Goal: Task Accomplishment & Management: Manage account settings

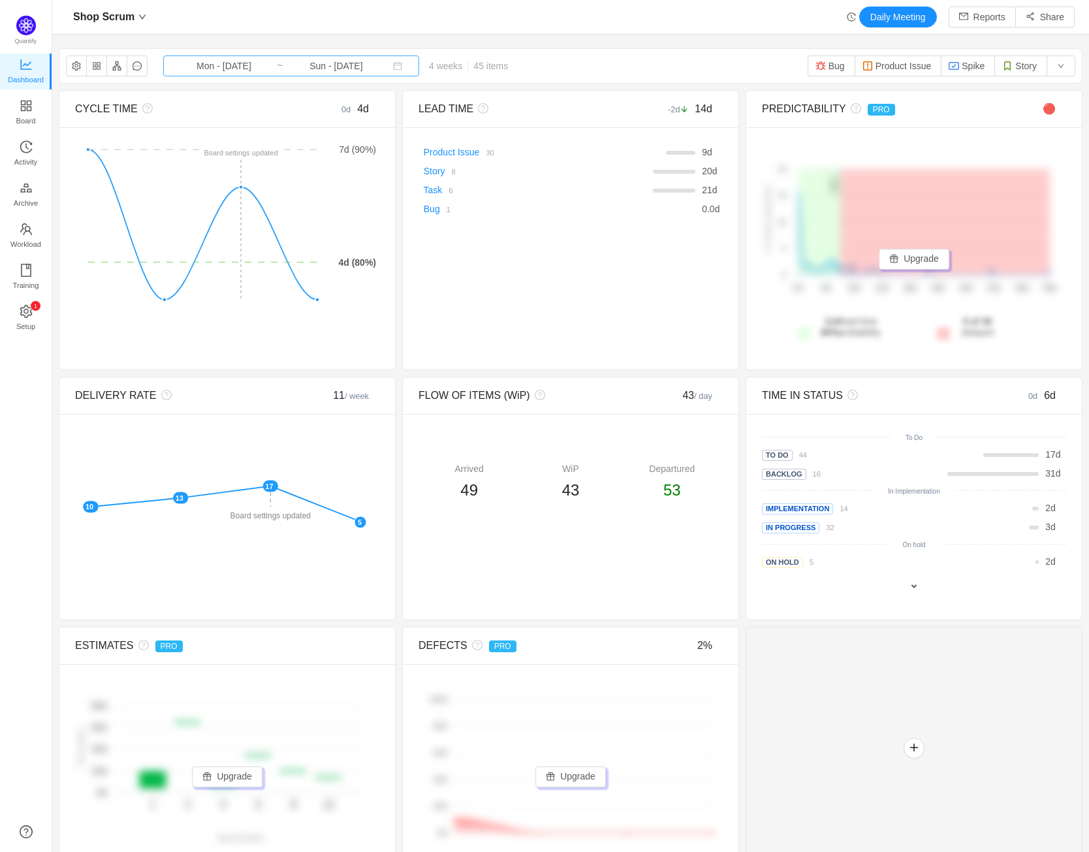
click at [342, 68] on input "Sun - [DATE]" at bounding box center [336, 66] width 106 height 14
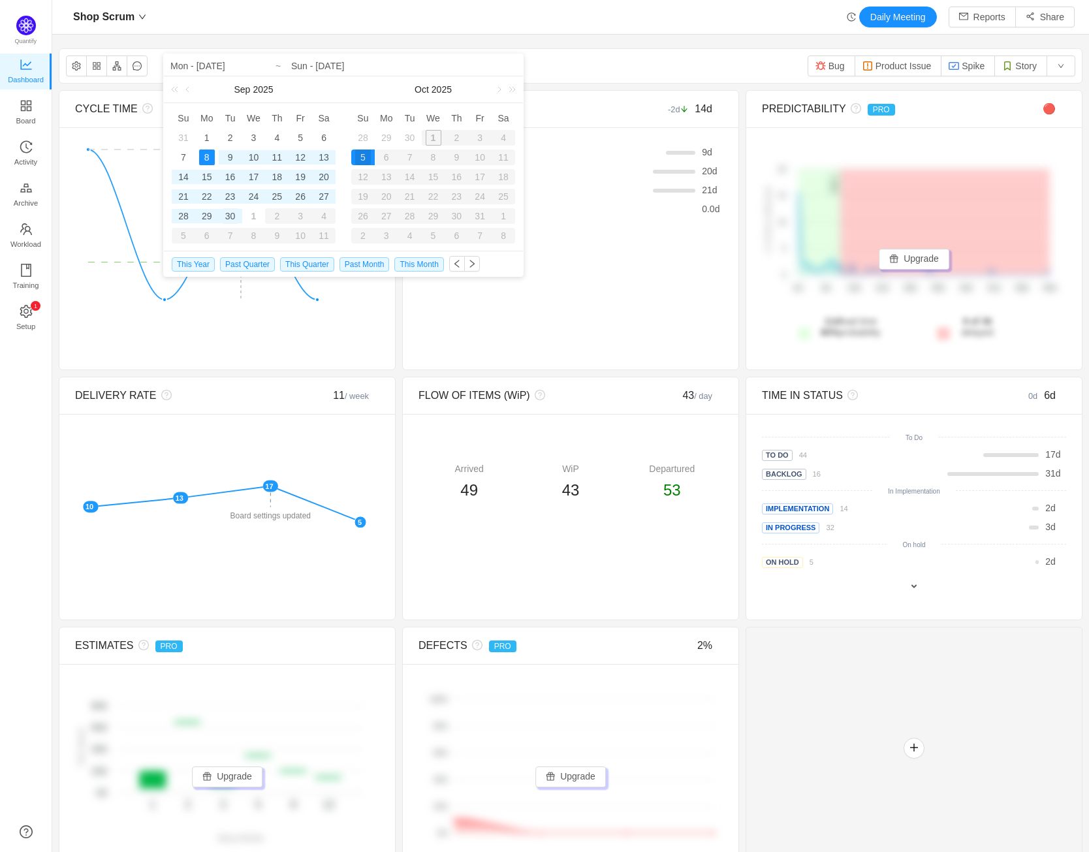
click at [235, 216] on div "30" at bounding box center [231, 216] width 16 height 16
click at [181, 178] on div "14" at bounding box center [184, 177] width 16 height 16
type input "Sun - [DATE]"
type input "Tue - [DATE]"
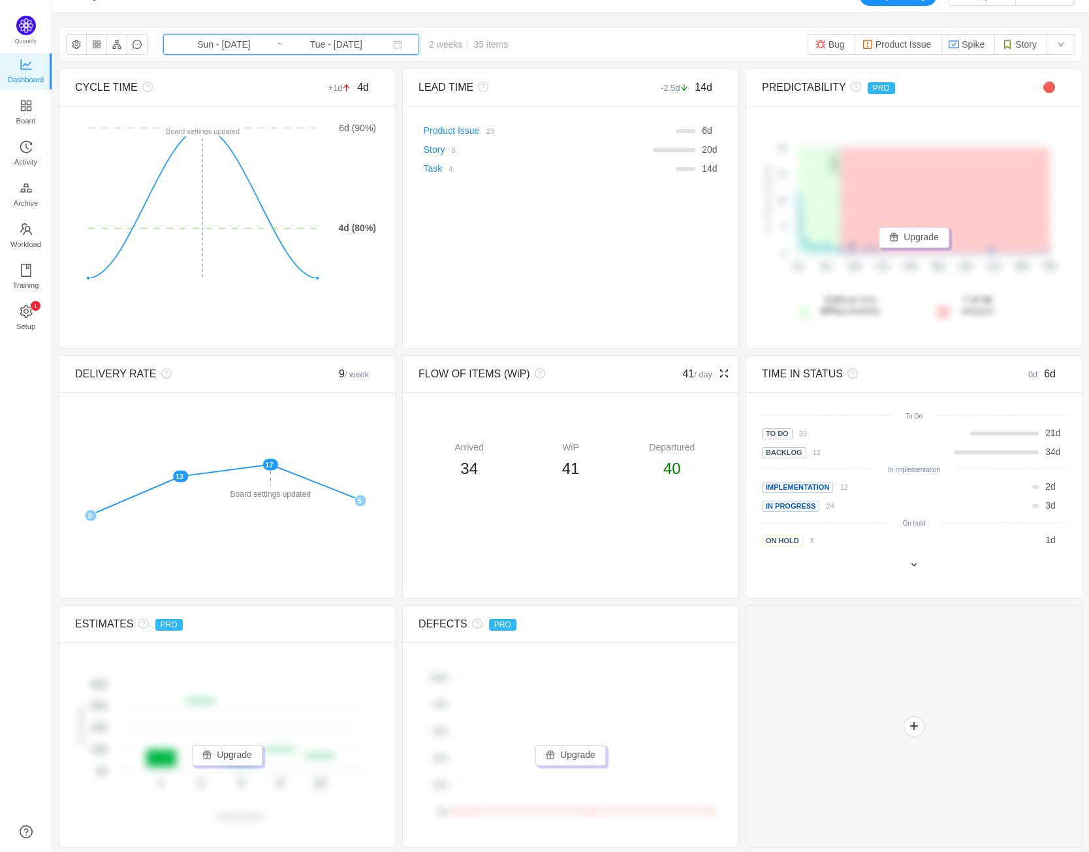
scroll to position [24, 0]
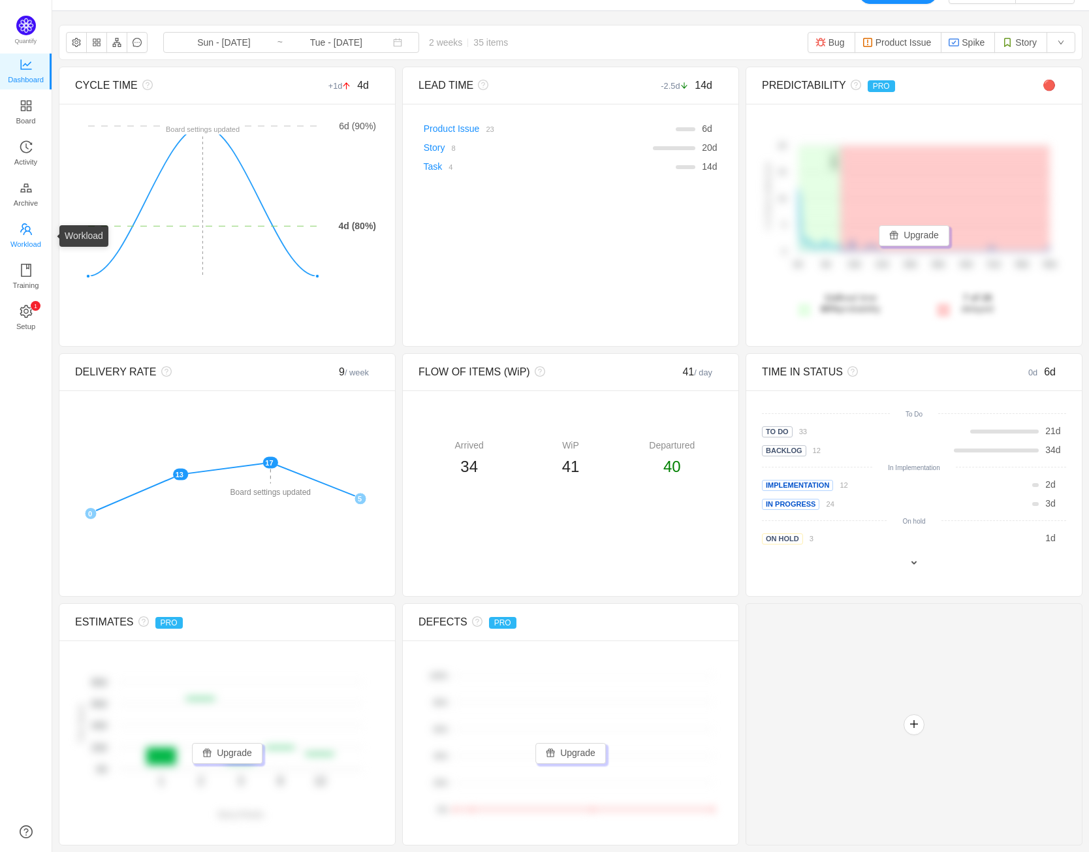
click at [31, 236] on span "Workload" at bounding box center [25, 244] width 31 height 26
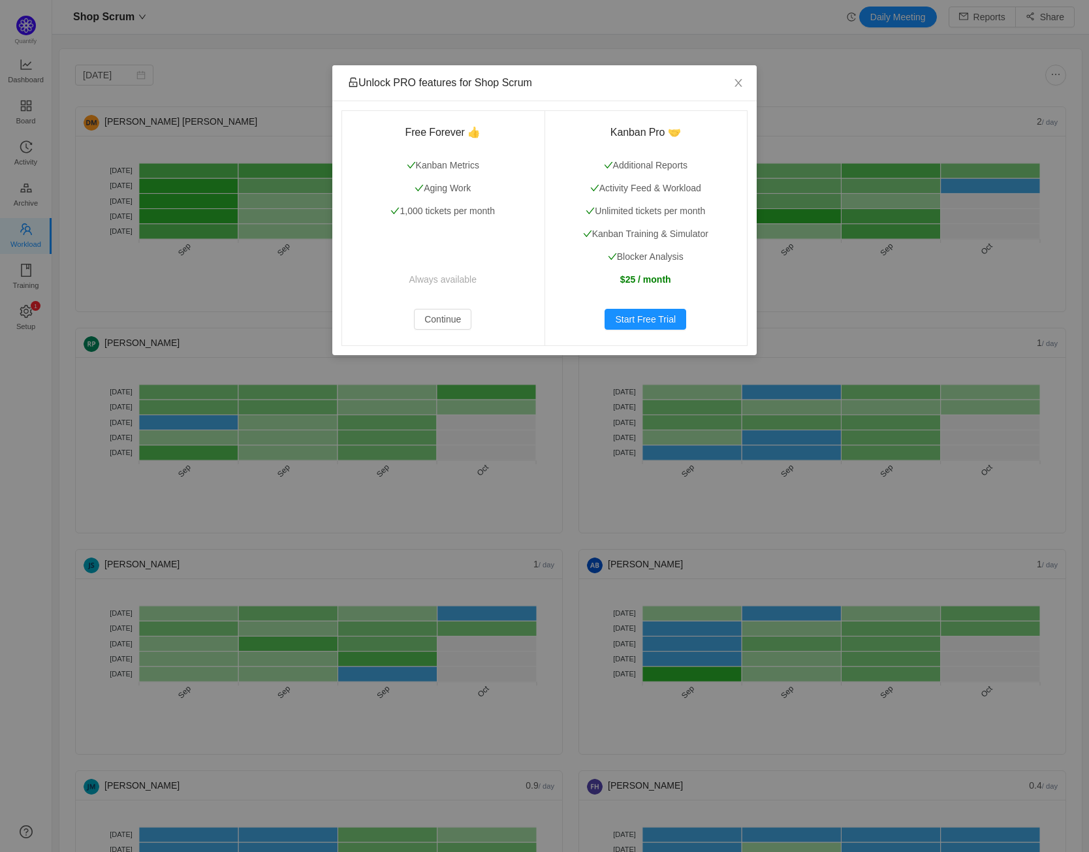
click at [27, 198] on div "Unlock PRO features for Shop Scrum Free Forever 👍 Kanban Metrics Aging Work 1,0…" at bounding box center [544, 426] width 1089 height 852
click at [200, 266] on div "Unlock PRO features for Shop Scrum Free Forever 👍 Kanban Metrics Aging Work 1,0…" at bounding box center [544, 426] width 1089 height 852
click at [24, 151] on div "Unlock PRO features for Shop Scrum Free Forever 👍 Kanban Metrics Aging Work 1,0…" at bounding box center [544, 426] width 1089 height 852
drag, startPoint x: 351, startPoint y: 189, endPoint x: 351, endPoint y: 198, distance: 8.5
click at [351, 198] on div "Free Forever 👍 Kanban Metrics Aging Work 1,000 tickets per month Always availab…" at bounding box center [443, 227] width 203 height 235
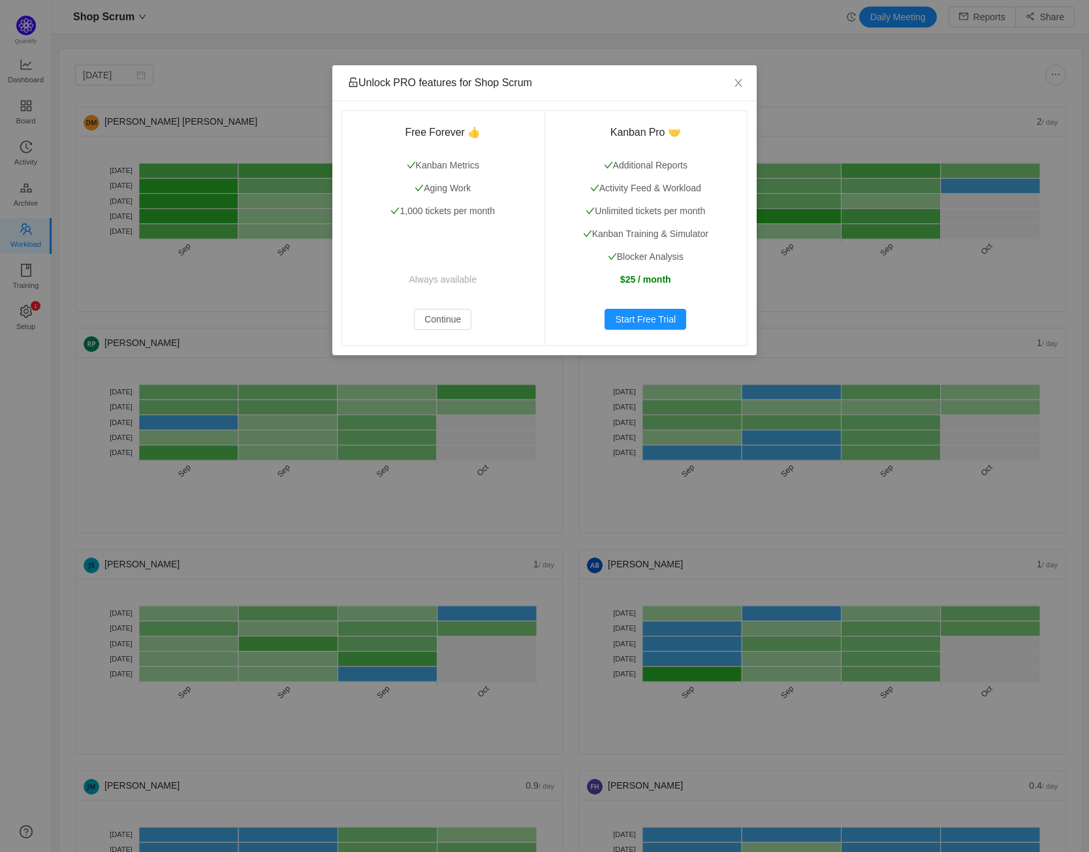
drag, startPoint x: 263, startPoint y: 185, endPoint x: 271, endPoint y: 187, distance: 8.7
click at [271, 187] on div "Unlock PRO features for Shop Scrum Free Forever 👍 Kanban Metrics Aging Work 1,0…" at bounding box center [544, 426] width 1089 height 852
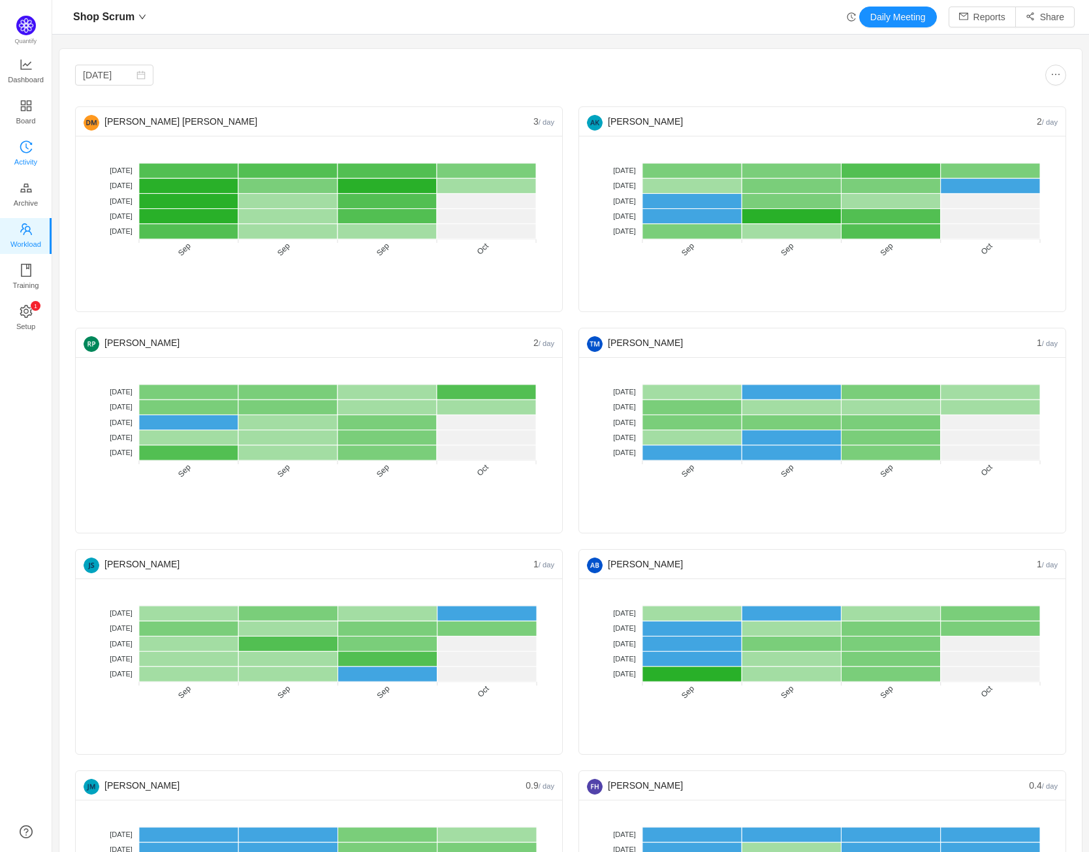
click at [23, 149] on span "Activity" at bounding box center [25, 162] width 23 height 26
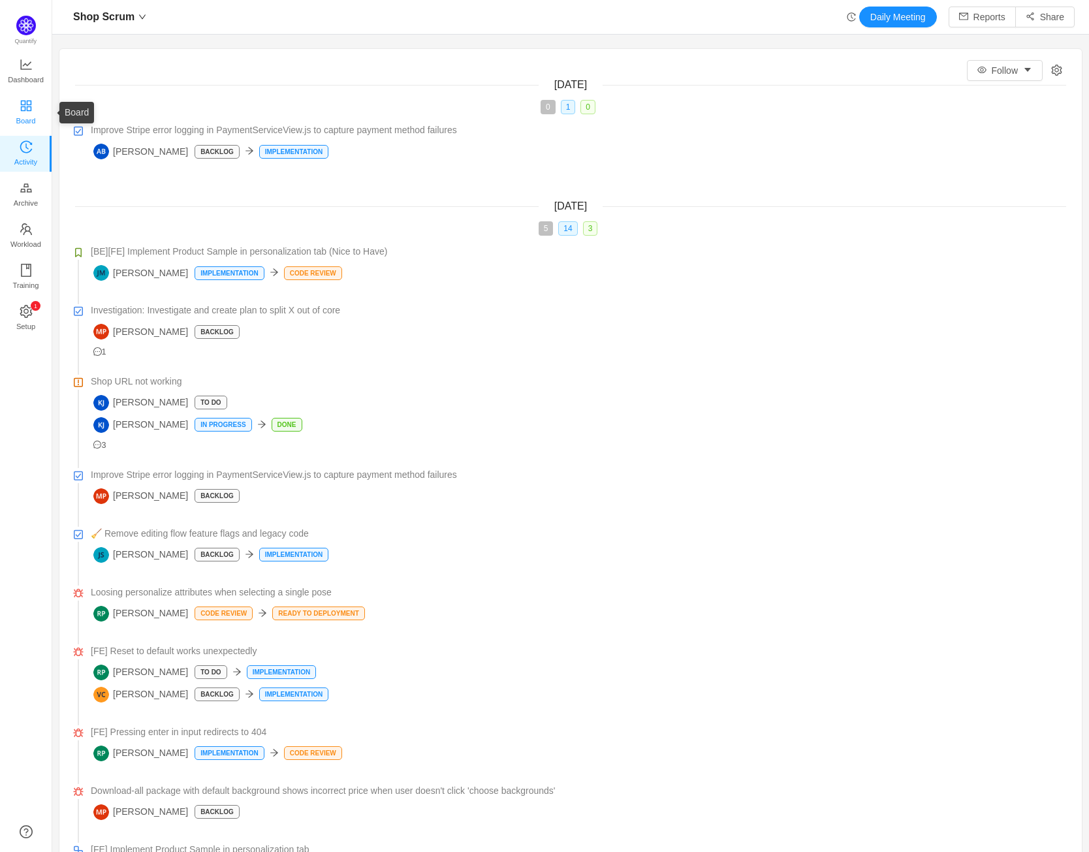
click at [28, 108] on span "Board" at bounding box center [26, 121] width 20 height 26
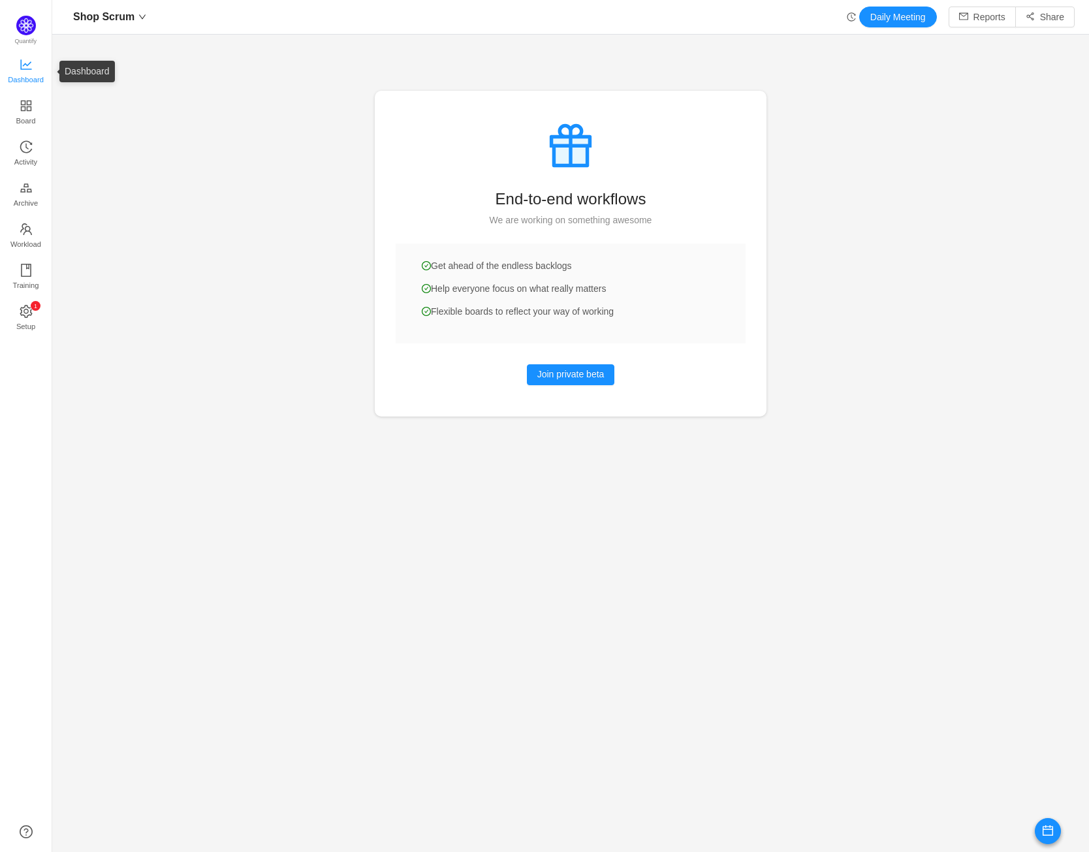
click at [31, 67] on span "Dashboard" at bounding box center [26, 80] width 36 height 26
